Goal: Check status

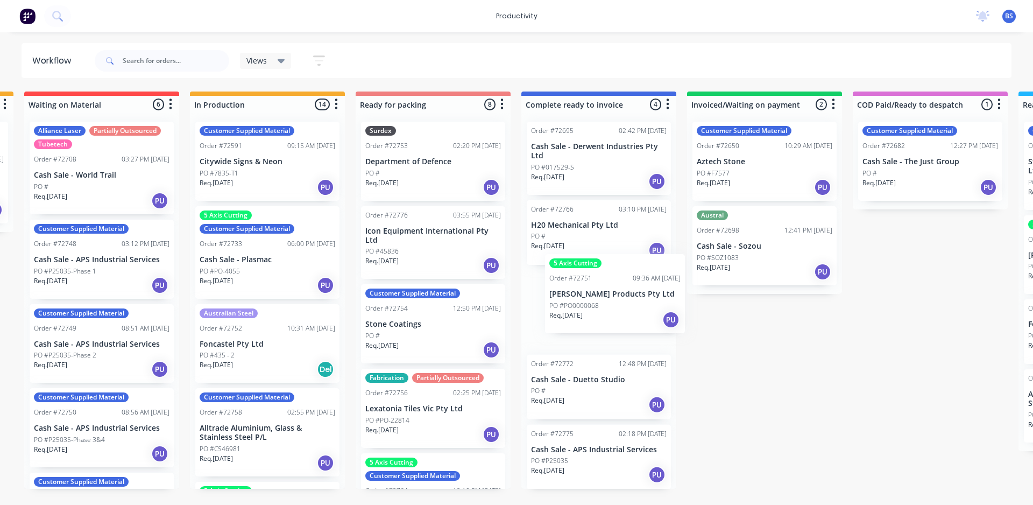
drag, startPoint x: 411, startPoint y: 166, endPoint x: 599, endPoint y: 304, distance: 233.3
click at [599, 304] on div "Submitted 0 Sort By Created date Required date Order number Customer name Most …" at bounding box center [471, 289] width 1950 height 397
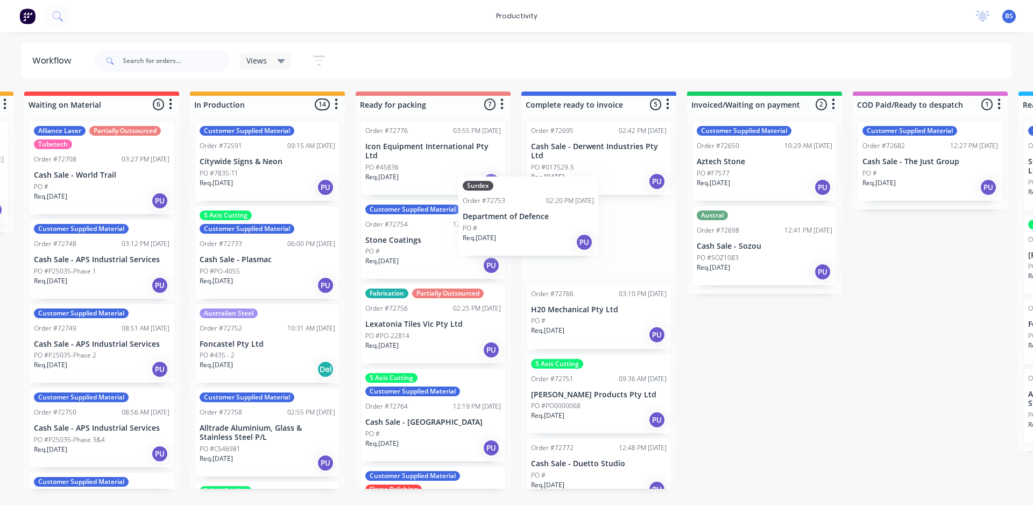
drag, startPoint x: 424, startPoint y: 179, endPoint x: 571, endPoint y: 222, distance: 153.0
click at [571, 224] on div "Submitted 0 Sort By Created date Required date Order number Customer name Most …" at bounding box center [471, 289] width 1950 height 397
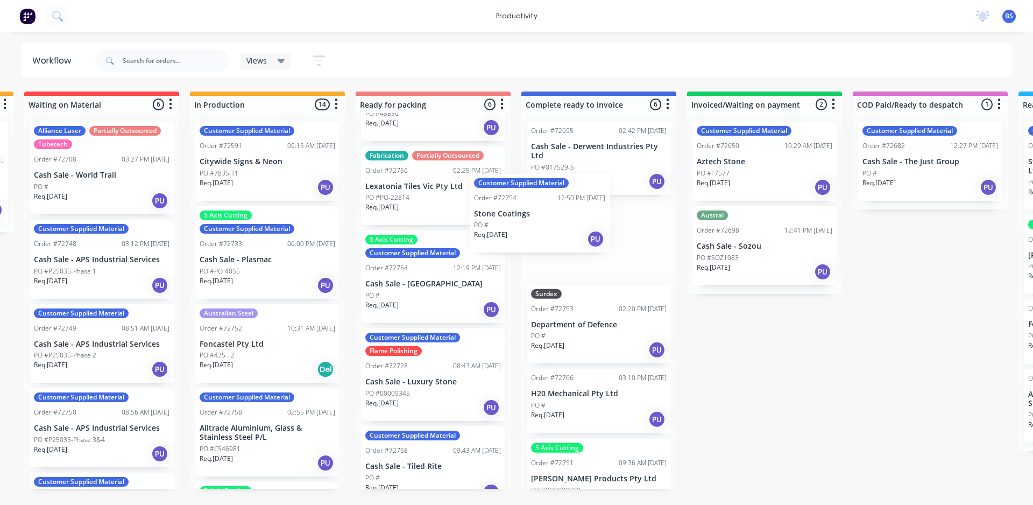
scroll to position [53, 0]
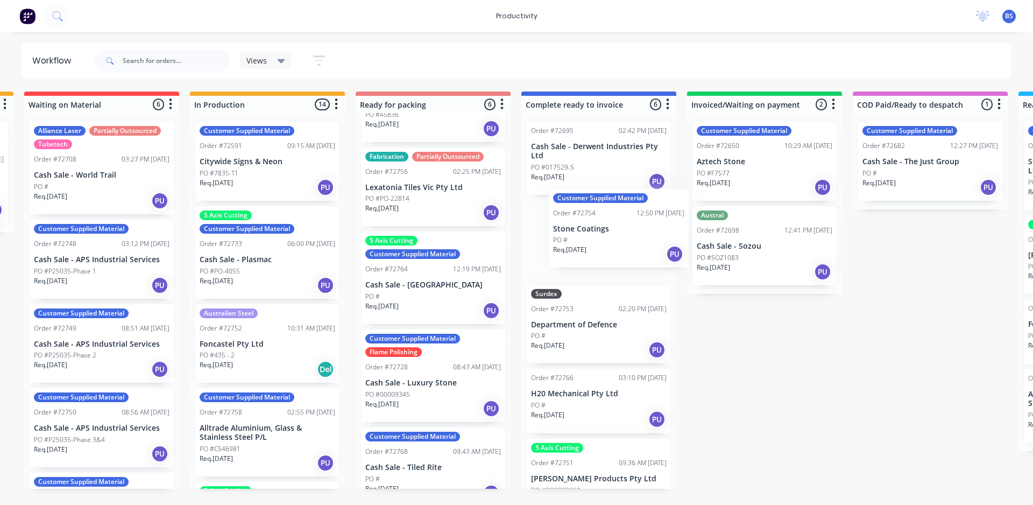
drag, startPoint x: 426, startPoint y: 201, endPoint x: 618, endPoint y: 246, distance: 196.9
click at [617, 246] on div "Submitted 0 Sort By Created date Required date Order number Customer name Most …" at bounding box center [471, 289] width 1950 height 397
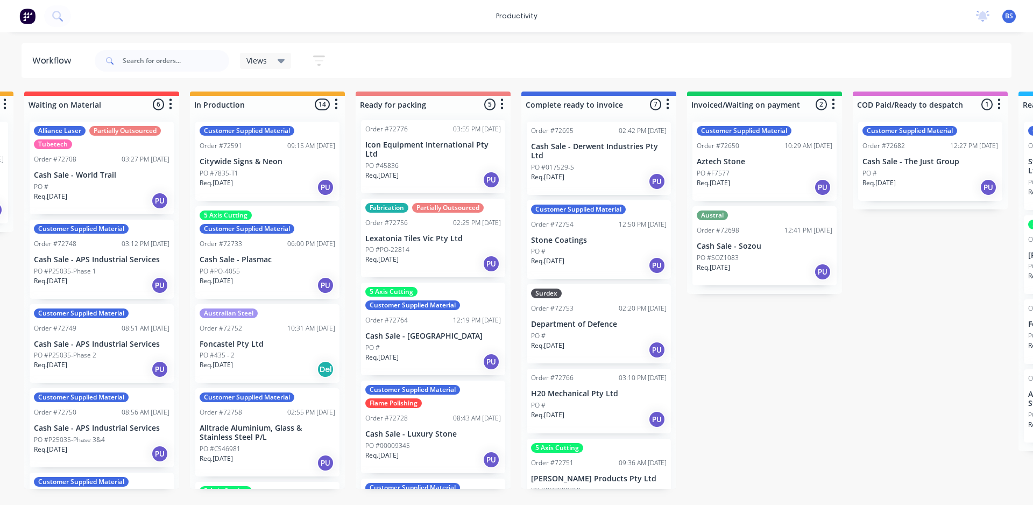
scroll to position [0, 0]
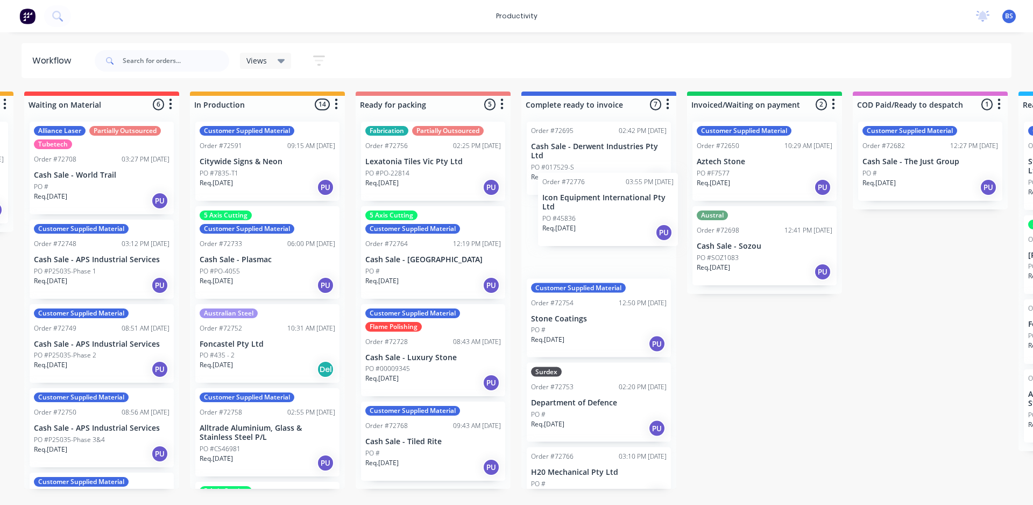
drag, startPoint x: 445, startPoint y: 162, endPoint x: 624, endPoint y: 191, distance: 181.0
click at [632, 191] on div "Submitted 0 Sort By Created date Required date Order number Customer name Most …" at bounding box center [471, 289] width 1950 height 397
click at [423, 332] on div "Customer Supplied Material Flame Polishing Order #72728 08:43 AM [DATE] Cash Sa…" at bounding box center [433, 350] width 144 height 93
